Goal: Task Accomplishment & Management: Manage account settings

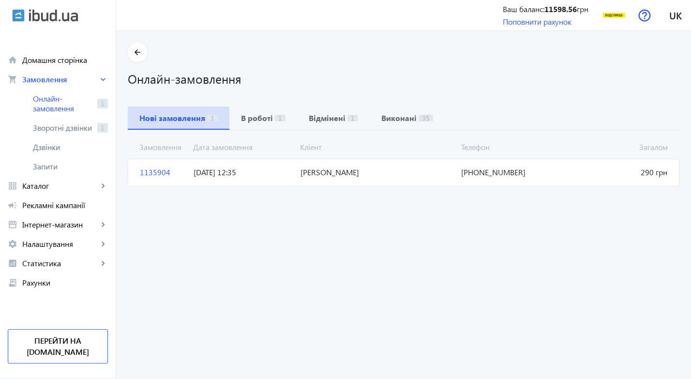
click at [160, 116] on b "Нові замовлення" at bounding box center [172, 118] width 66 height 8
click at [161, 171] on span "1135904" at bounding box center [163, 172] width 54 height 11
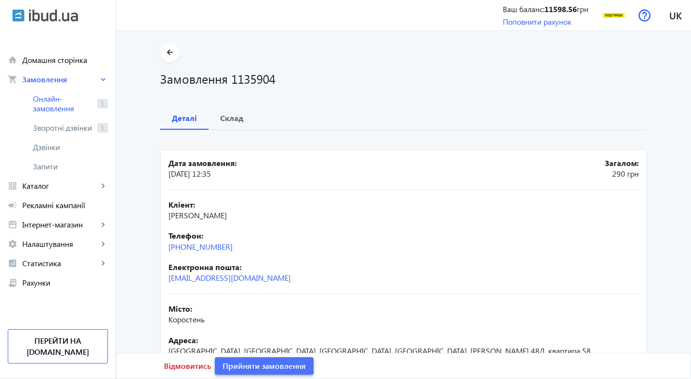
click at [287, 364] on span "Прийняти замовлення" at bounding box center [263, 365] width 83 height 11
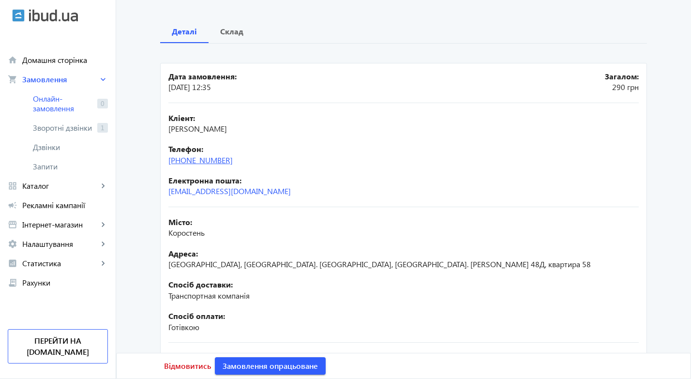
scroll to position [53, 0]
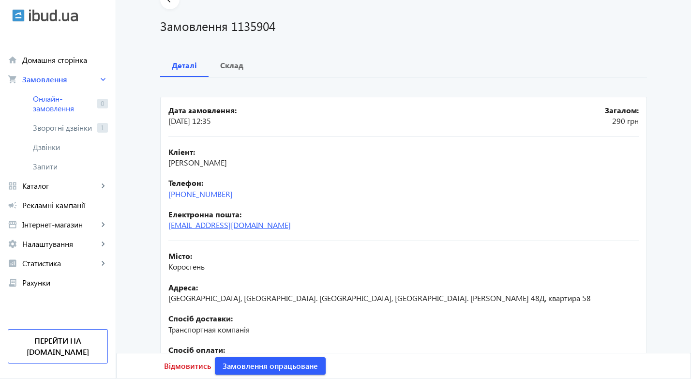
click at [214, 225] on link "[EMAIL_ADDRESS][DOMAIN_NAME]" at bounding box center [229, 225] width 122 height 10
click at [187, 224] on link "[EMAIL_ADDRESS][DOMAIN_NAME]" at bounding box center [229, 225] width 122 height 10
click at [290, 364] on span "Замовлення опрацьоване" at bounding box center [269, 365] width 95 height 11
